Goal: Find contact information: Obtain details needed to contact an individual or organization

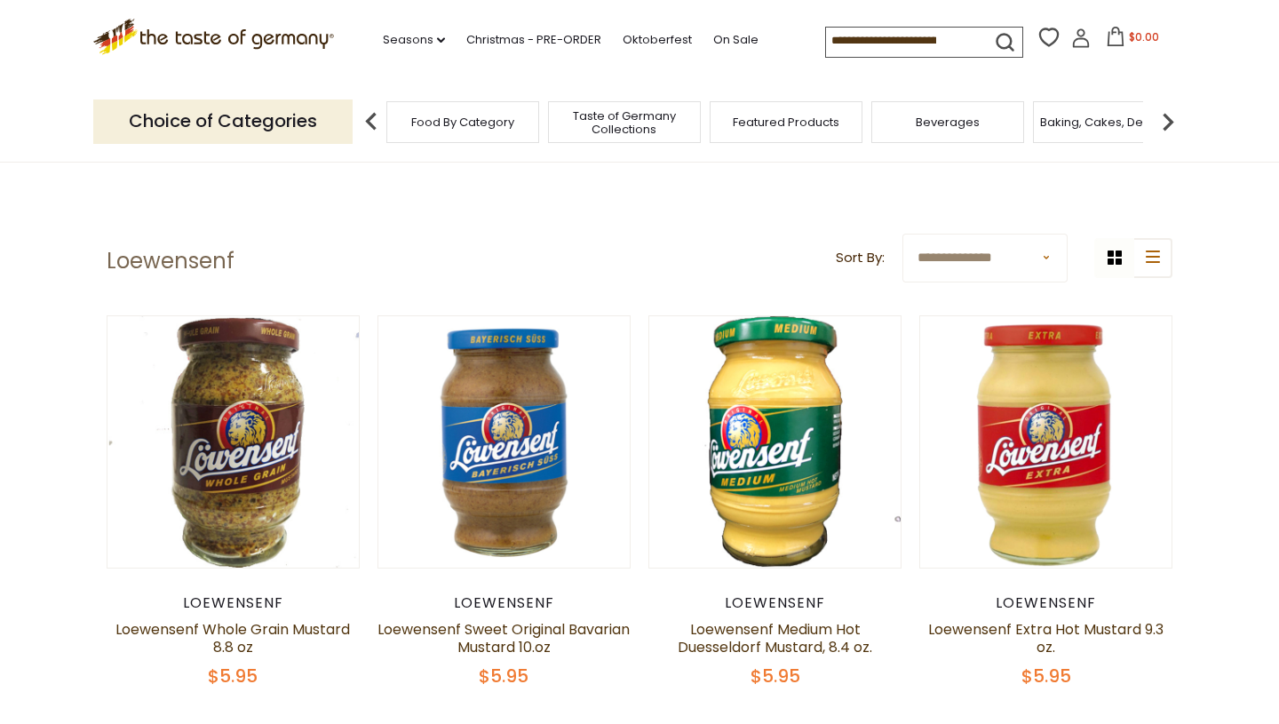
click at [308, 285] on header "**********" at bounding box center [640, 261] width 1066 height 55
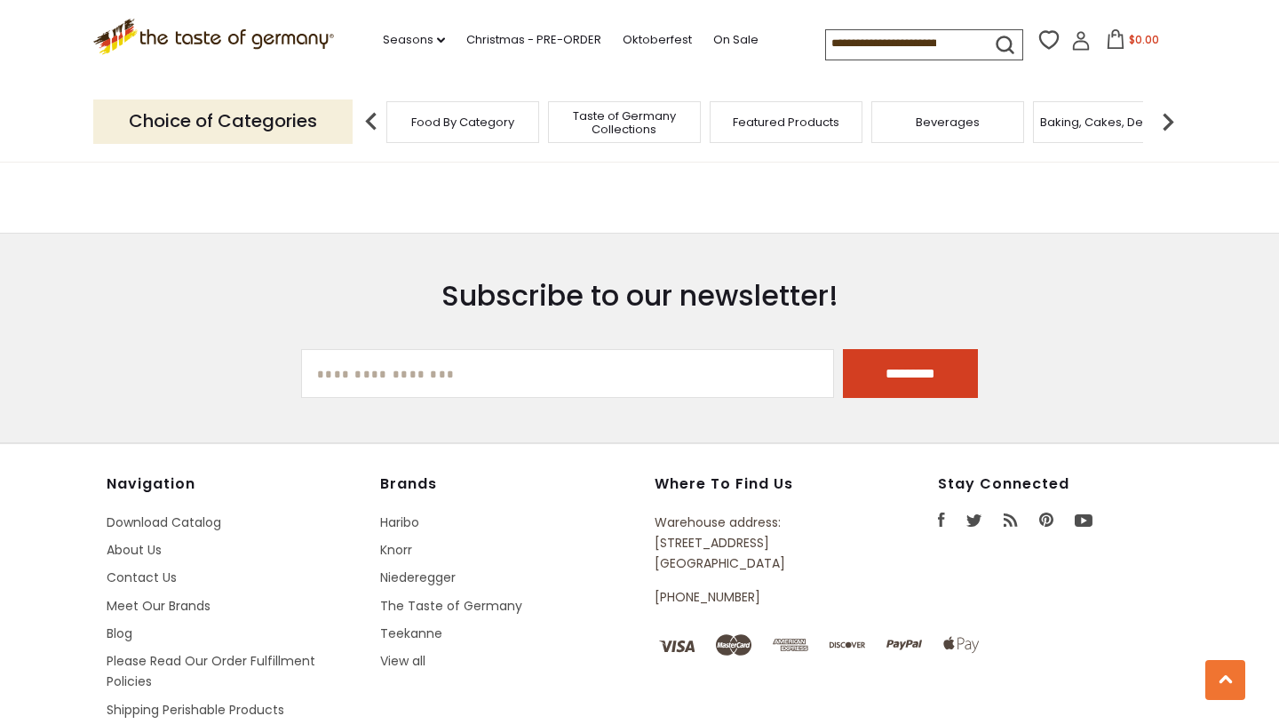
scroll to position [1211, 0]
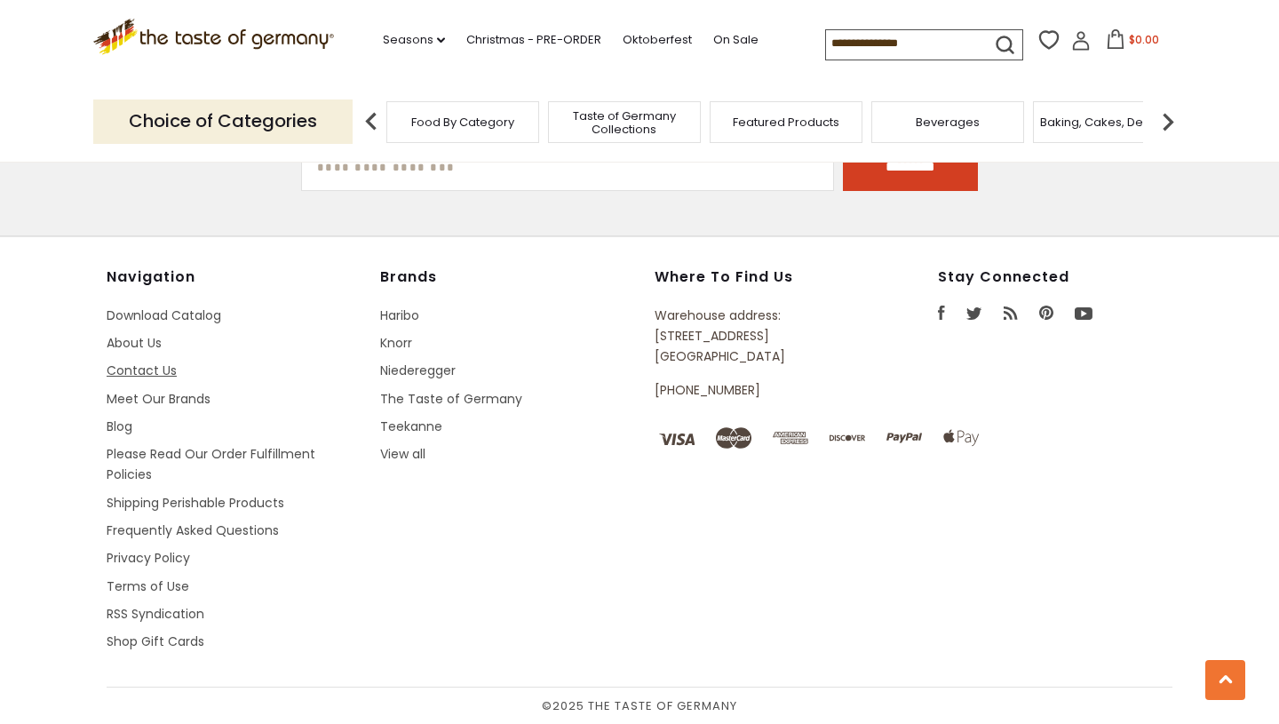
click at [117, 372] on link "Contact Us" at bounding box center [142, 371] width 70 height 18
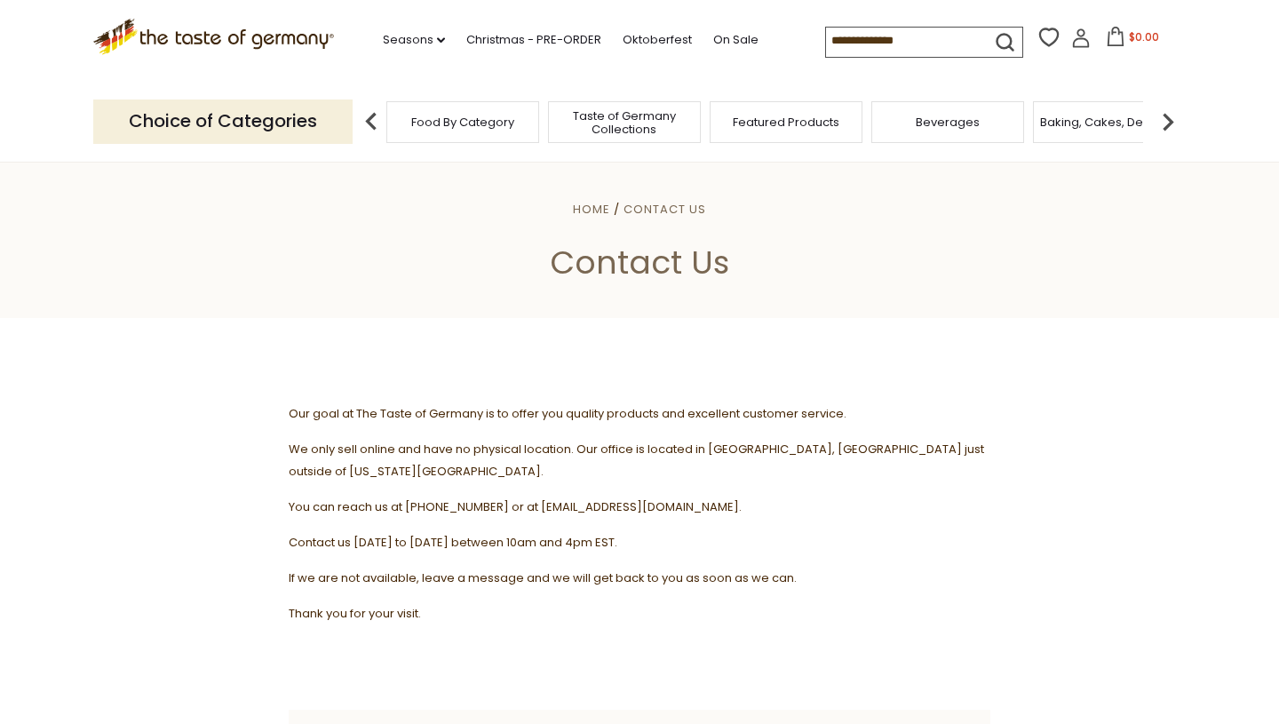
drag, startPoint x: 730, startPoint y: 495, endPoint x: 592, endPoint y: 475, distance: 139.1
drag, startPoint x: 728, startPoint y: 482, endPoint x: 528, endPoint y: 483, distance: 200.7
click at [528, 498] on span "You can reach us at [PHONE_NUMBER] or at [EMAIL_ADDRESS][DOMAIN_NAME]." at bounding box center [515, 506] width 453 height 17
copy span "contact@thetasteofgermany.com."
